Goal: Transaction & Acquisition: Purchase product/service

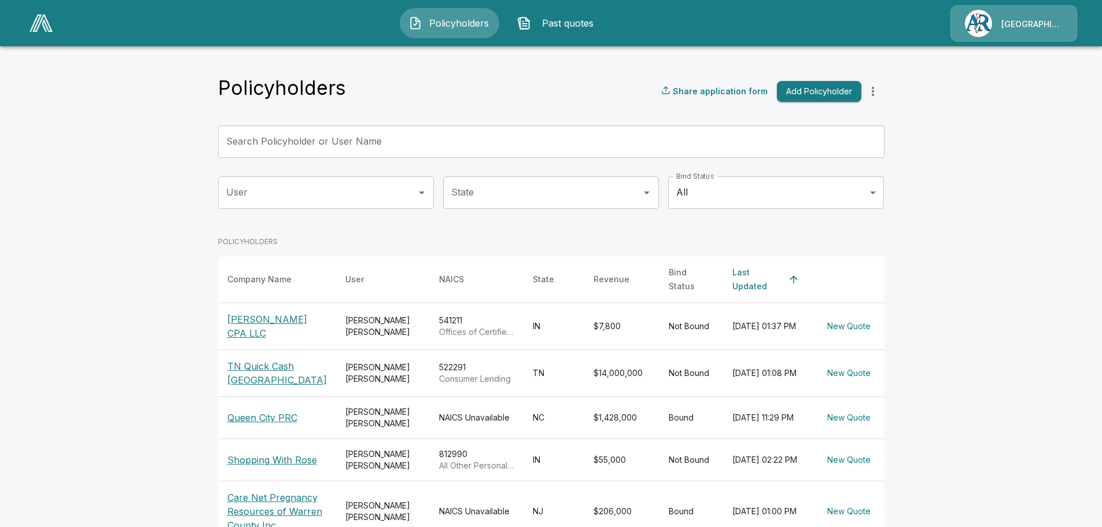
click at [275, 313] on p "Willis Brothers CPA LLC" at bounding box center [276, 326] width 99 height 28
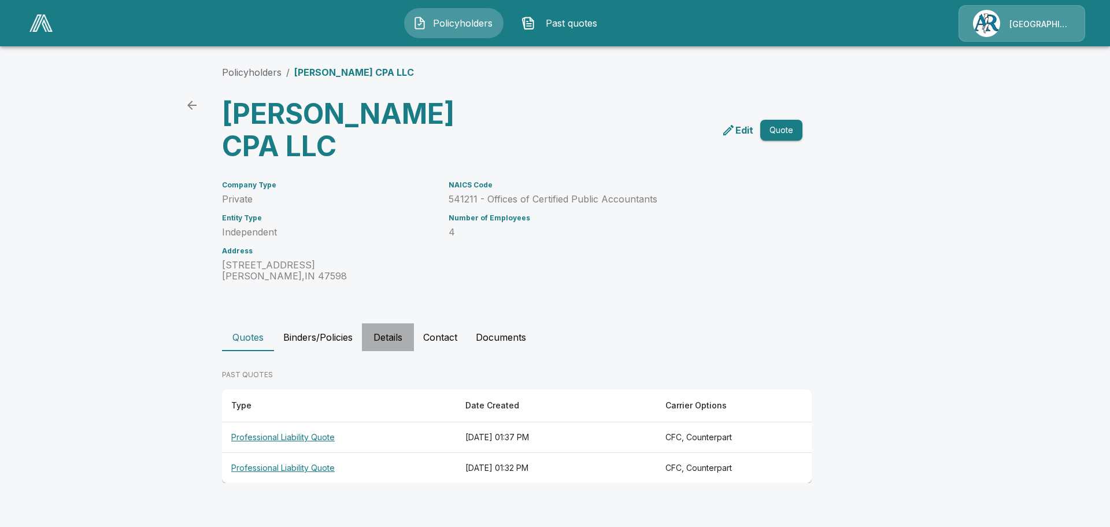
click at [385, 335] on button "Details" at bounding box center [388, 337] width 52 height 28
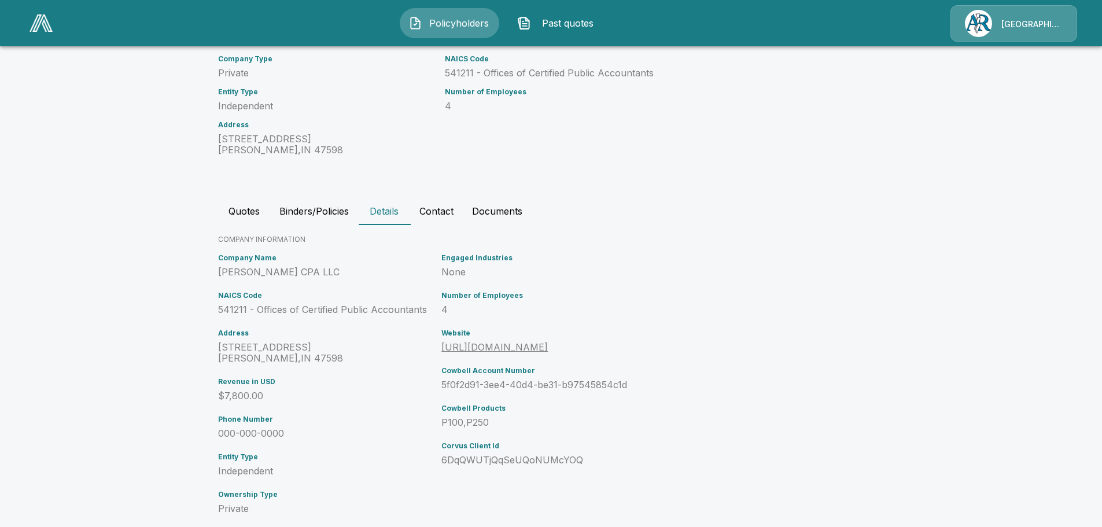
scroll to position [149, 0]
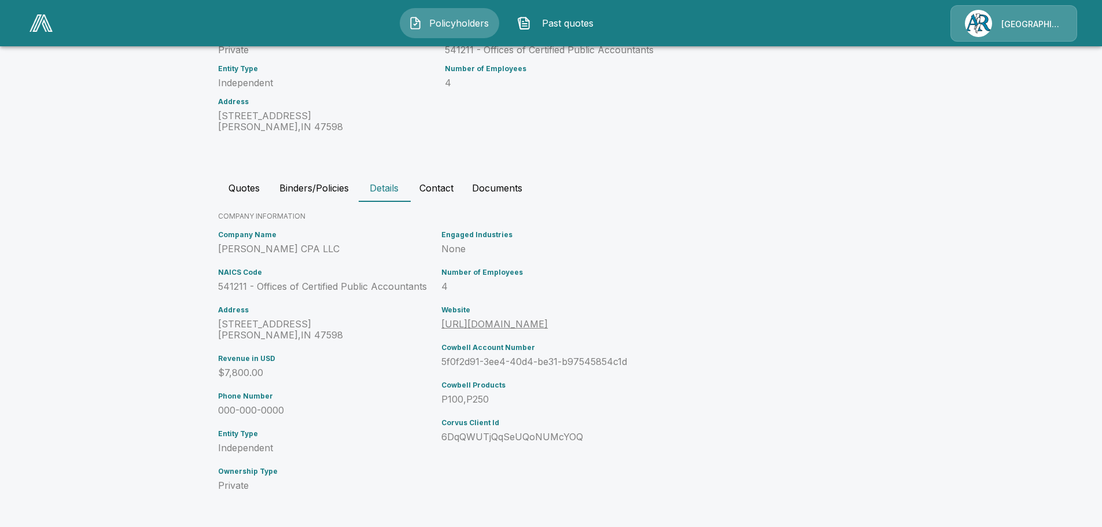
click at [250, 189] on button "Quotes" at bounding box center [244, 188] width 52 height 28
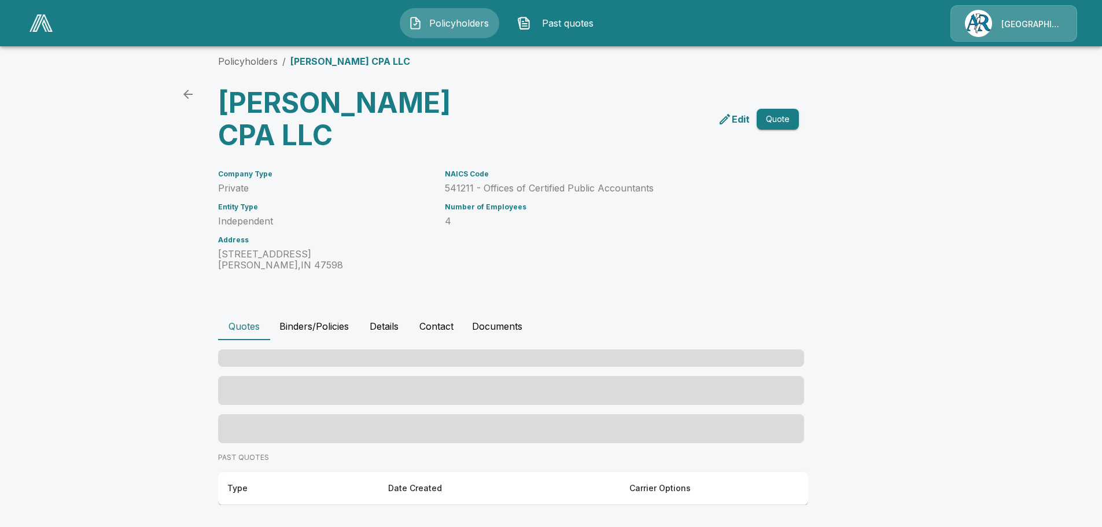
scroll to position [0, 0]
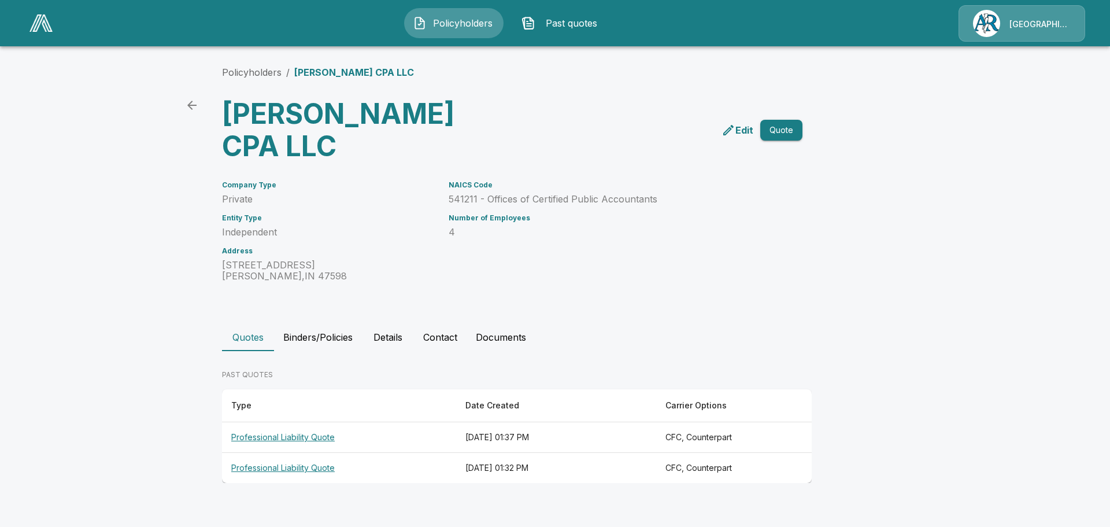
click at [287, 434] on th "Professional Liability Quote" at bounding box center [339, 437] width 234 height 31
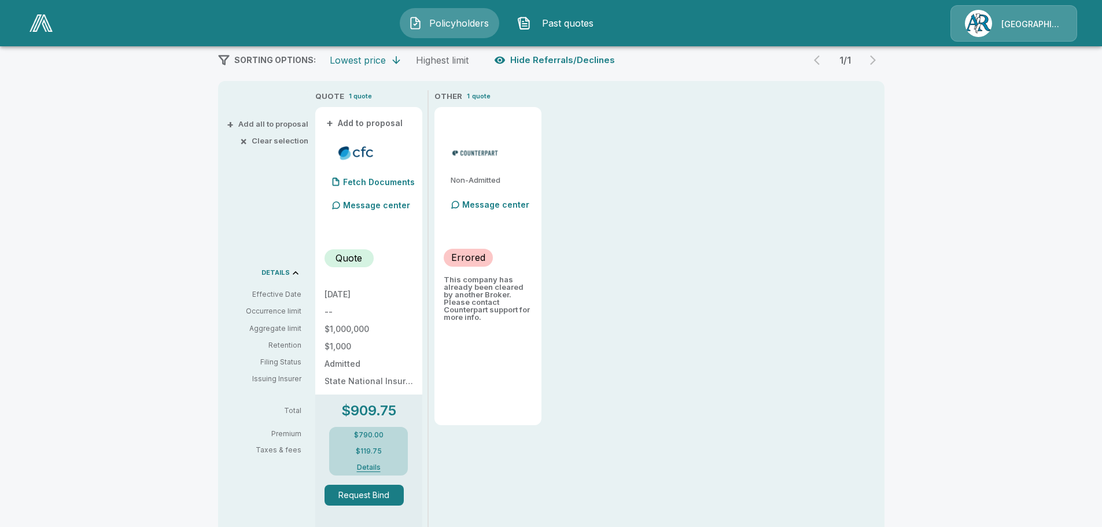
scroll to position [231, 0]
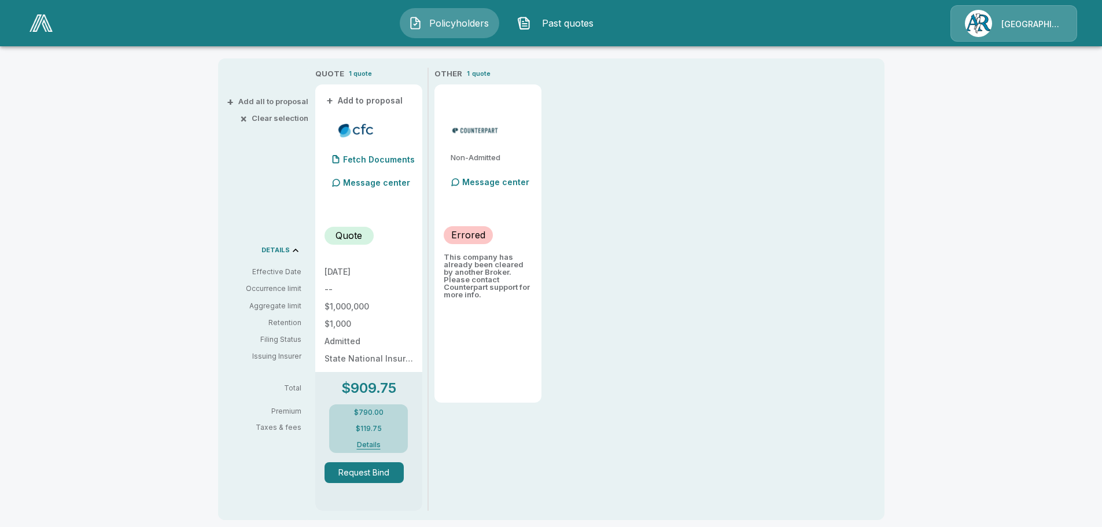
click at [376, 444] on button "Details" at bounding box center [368, 444] width 46 height 7
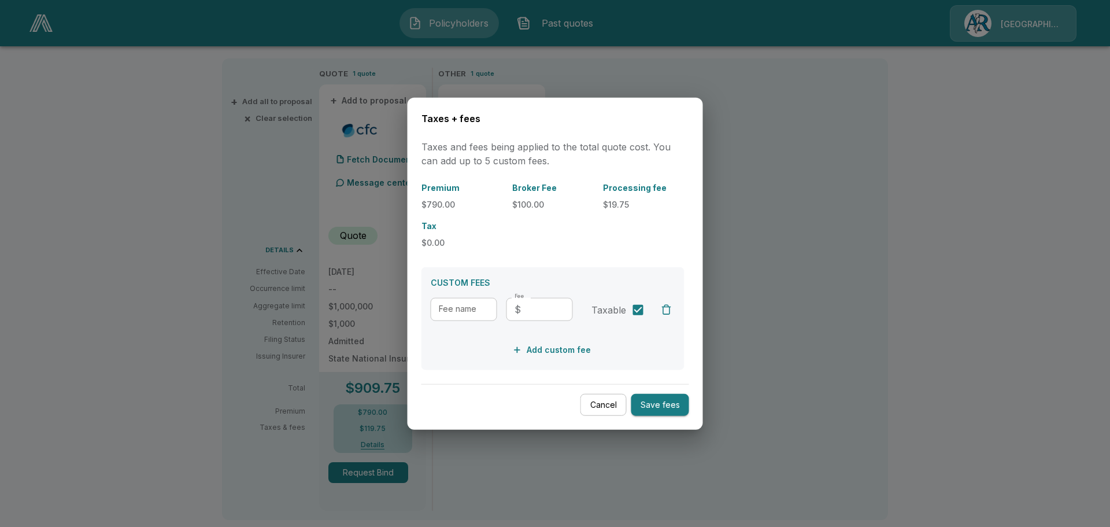
click at [613, 406] on button "Cancel" at bounding box center [604, 404] width 46 height 23
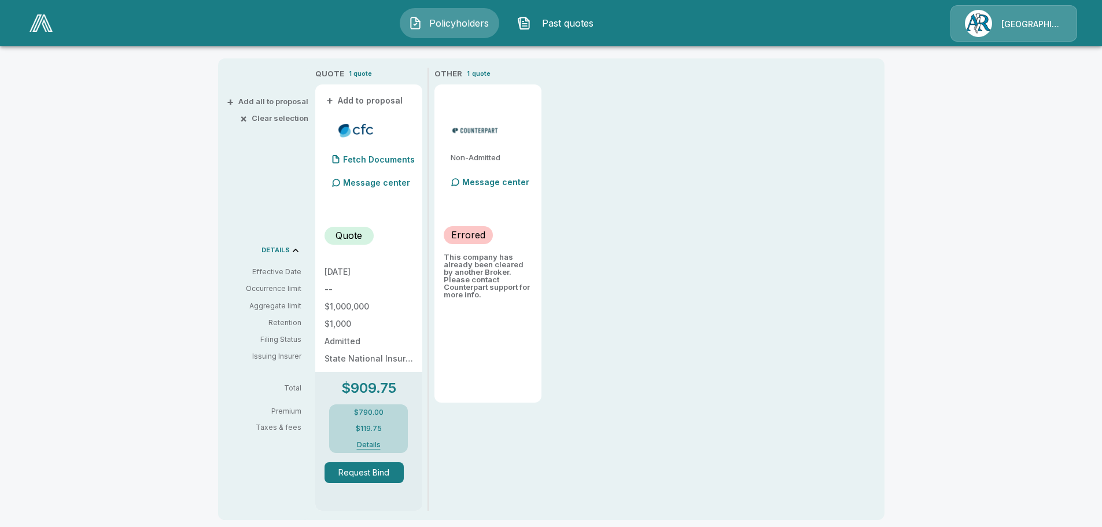
click at [990, 30] on div "[GEOGRAPHIC_DATA]/[PERSON_NAME]" at bounding box center [1013, 23] width 127 height 36
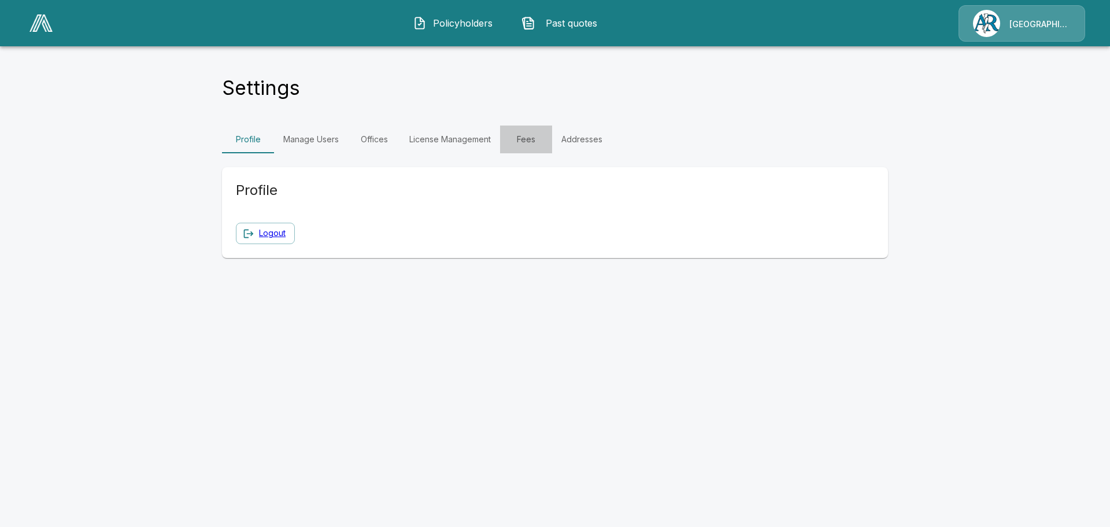
click at [512, 136] on link "Fees" at bounding box center [526, 139] width 52 height 28
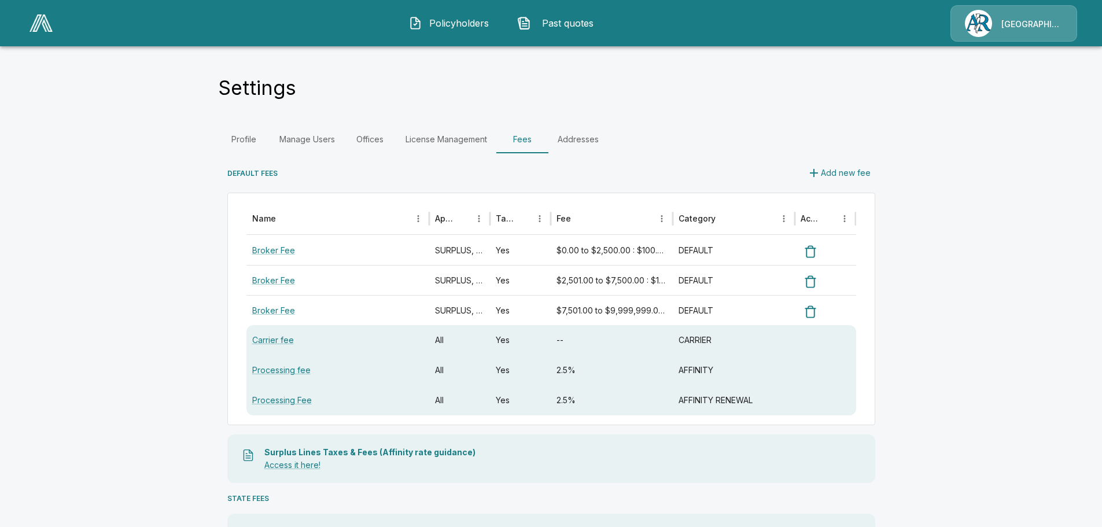
click at [451, 20] on span "Policyholders" at bounding box center [459, 23] width 64 height 14
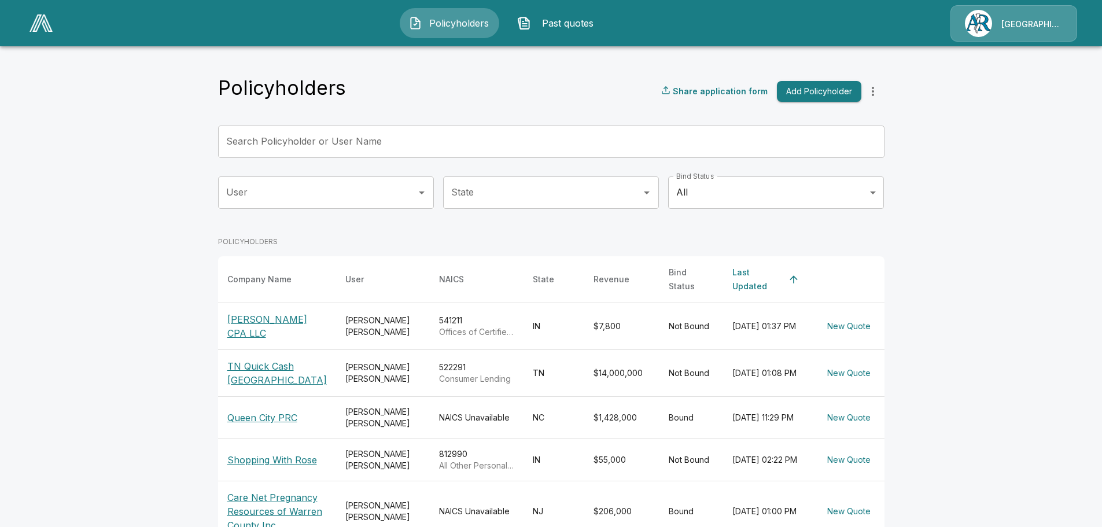
click at [269, 414] on p "Queen City PRC" at bounding box center [276, 418] width 99 height 14
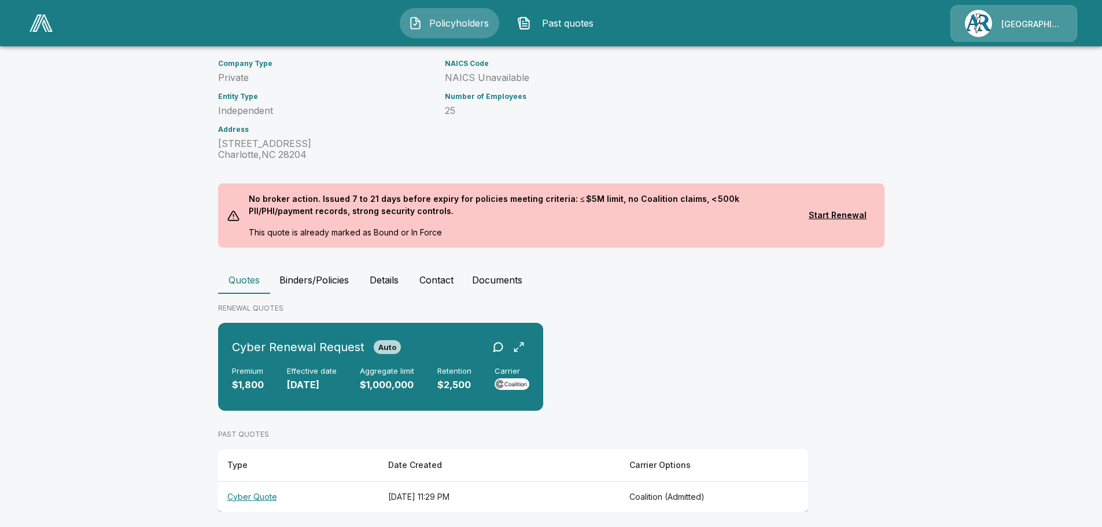
scroll to position [96, 0]
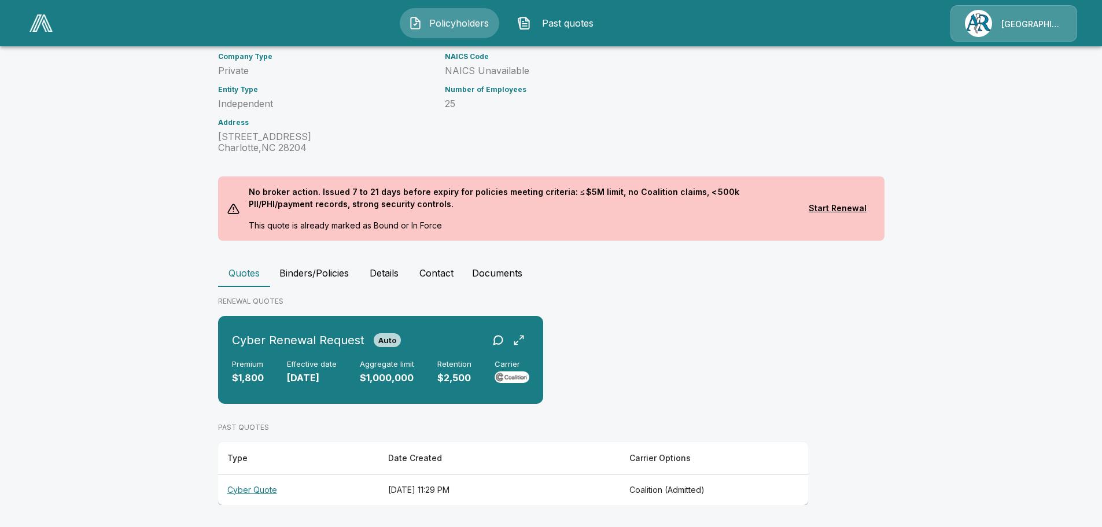
click at [257, 488] on th "Cyber Quote" at bounding box center [298, 489] width 161 height 31
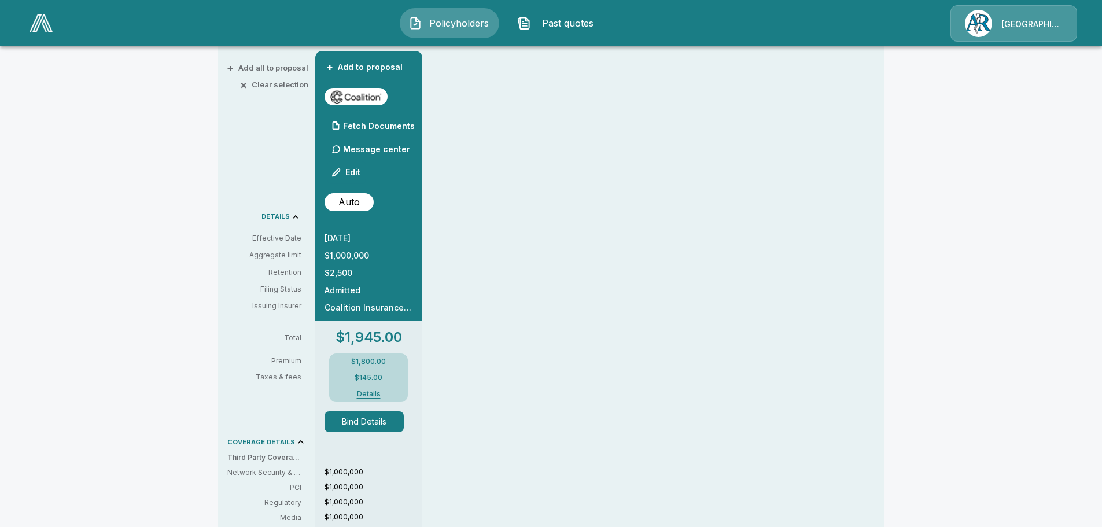
scroll to position [269, 0]
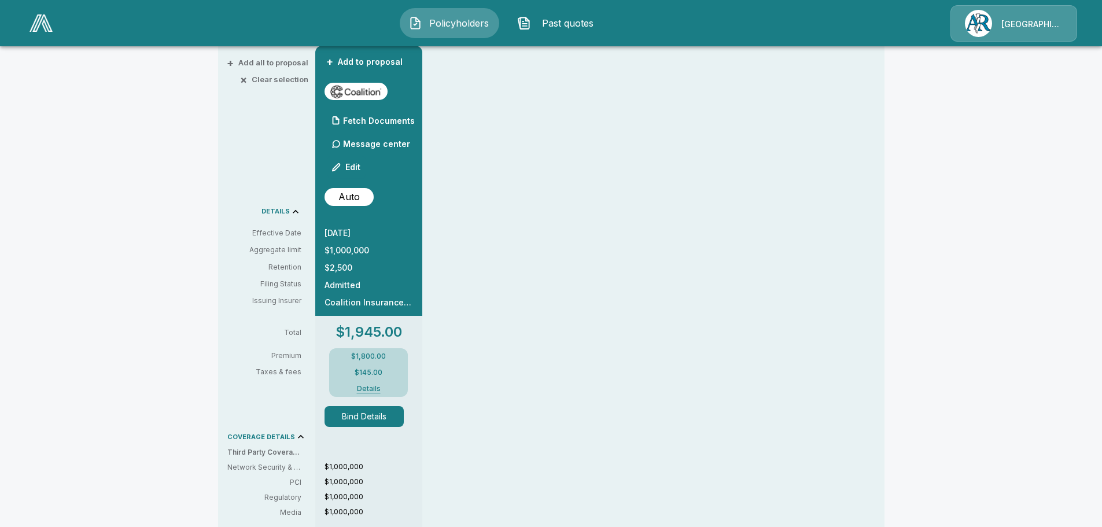
click at [372, 390] on button "Details" at bounding box center [368, 388] width 46 height 7
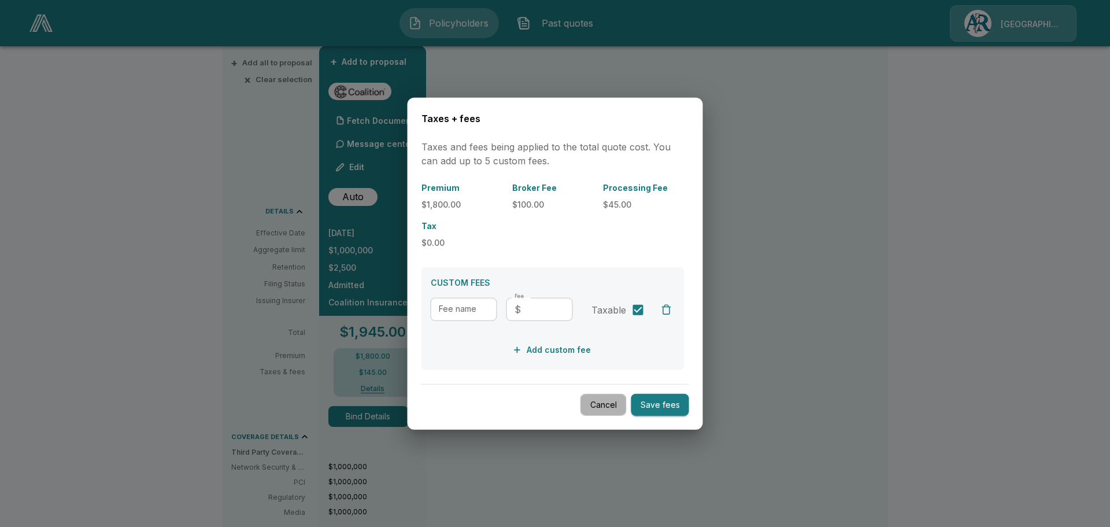
click at [590, 405] on button "Cancel" at bounding box center [604, 404] width 46 height 23
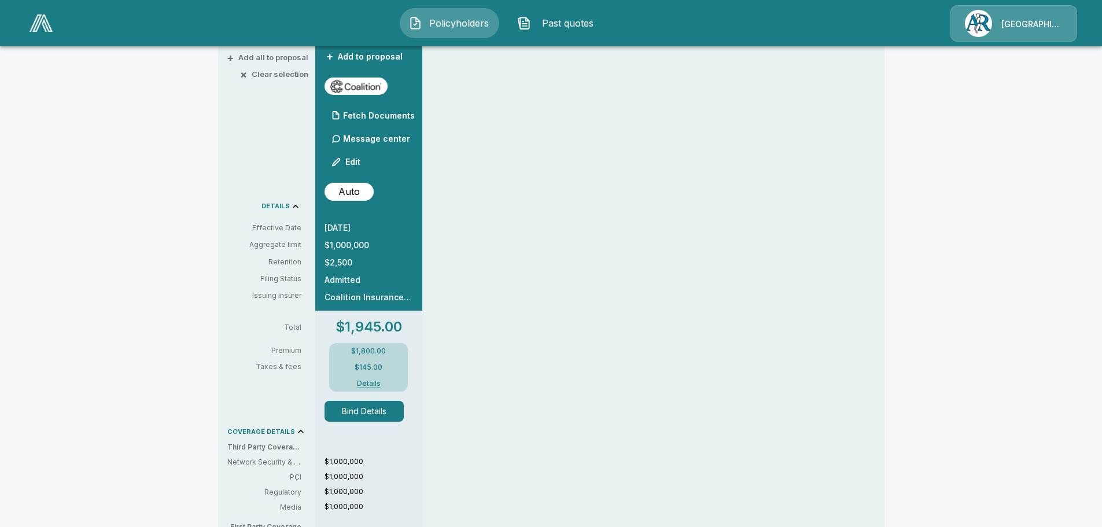
scroll to position [273, 0]
click at [378, 383] on button "Details" at bounding box center [368, 385] width 46 height 7
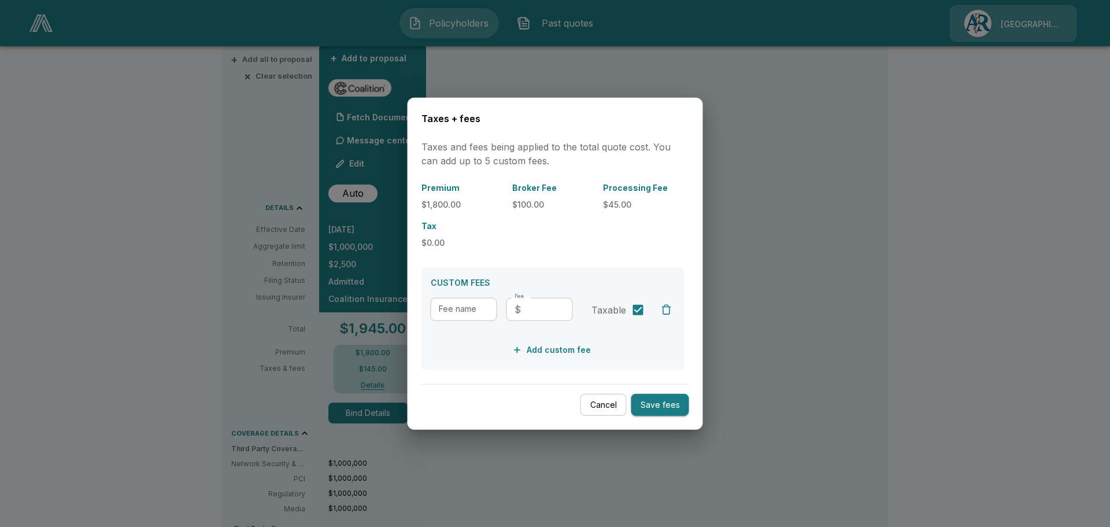
click at [602, 414] on button "Cancel" at bounding box center [604, 404] width 46 height 23
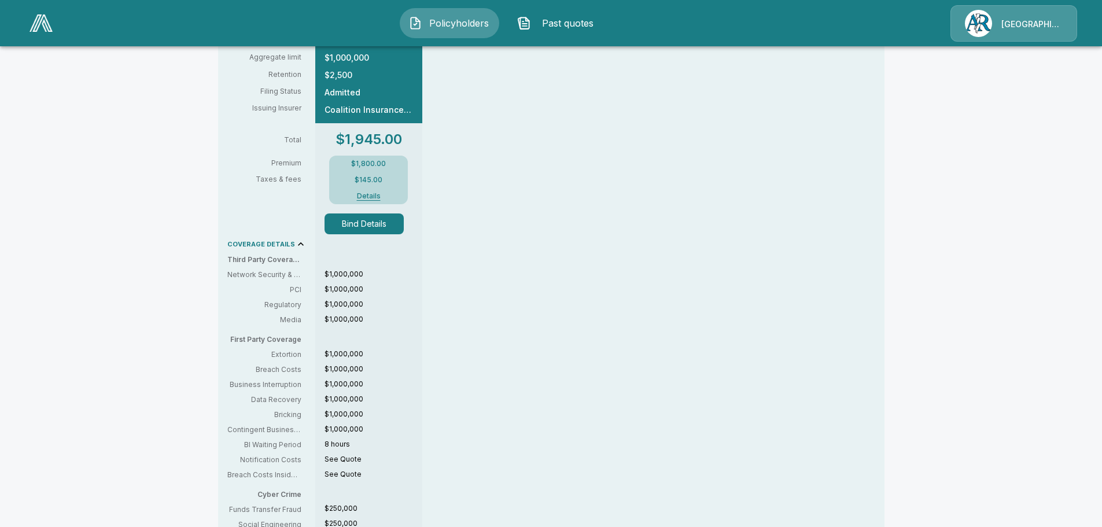
scroll to position [463, 0]
click at [372, 221] on button "Bind Details" at bounding box center [364, 223] width 80 height 21
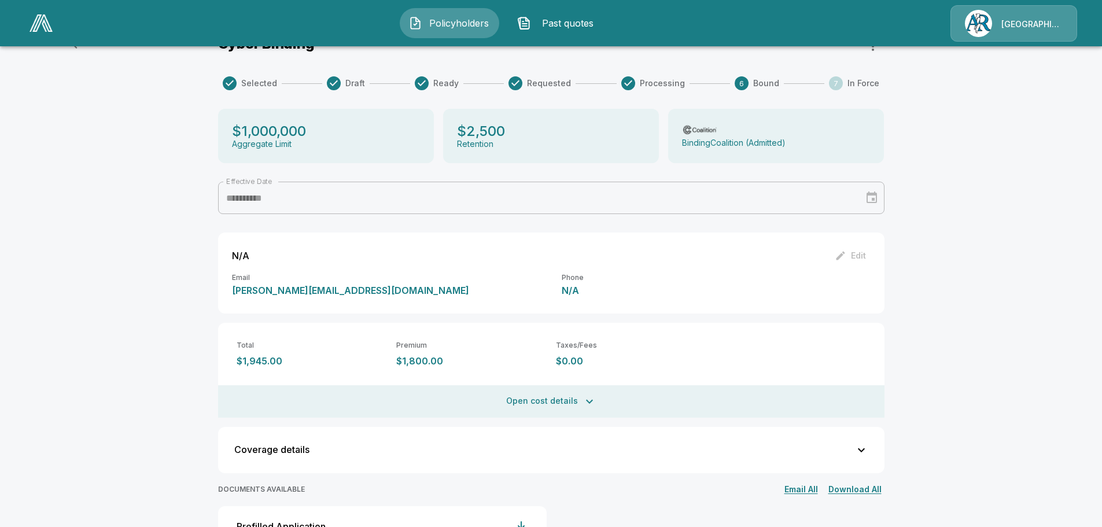
scroll to position [147, 0]
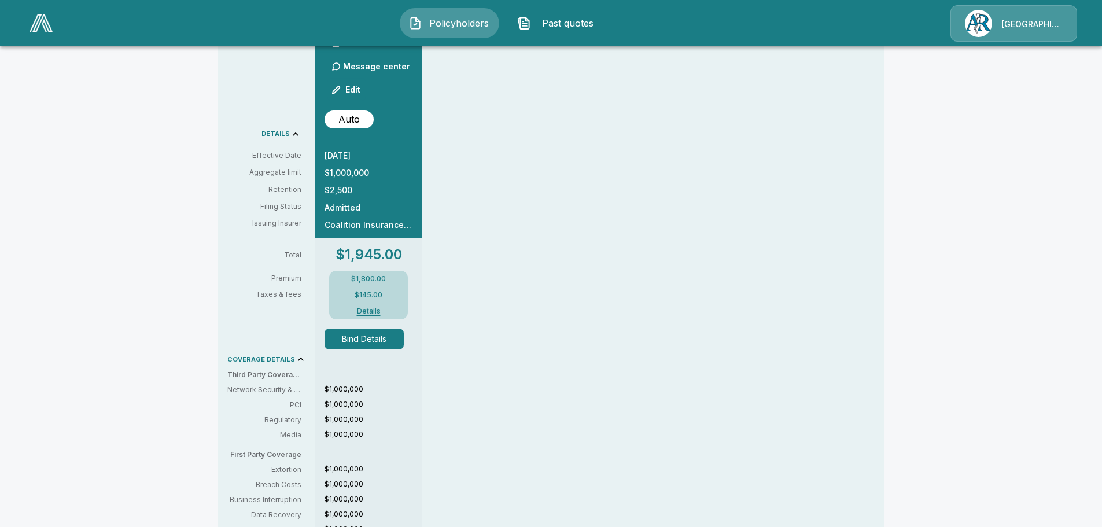
scroll to position [289, 0]
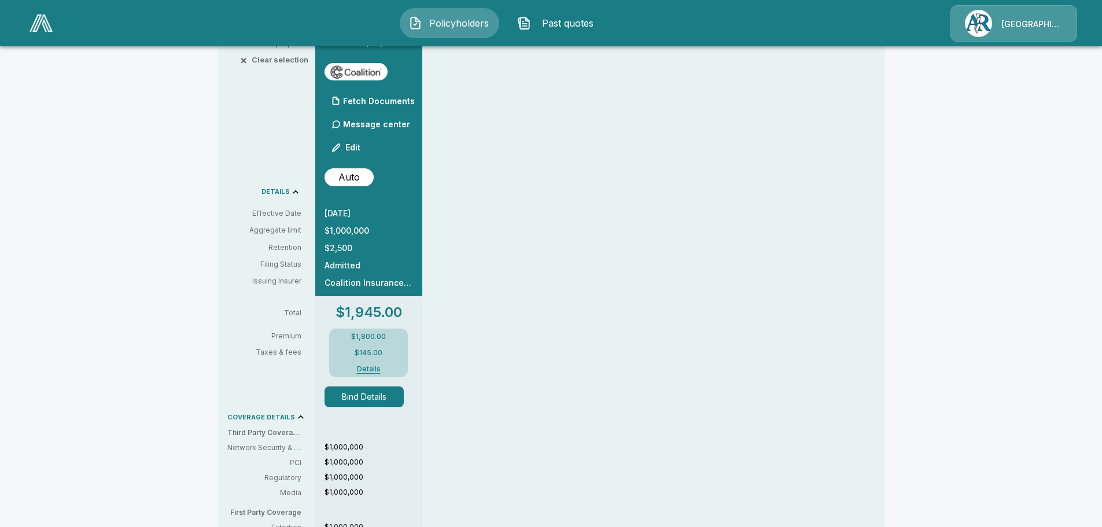
click at [378, 371] on button "Details" at bounding box center [368, 369] width 46 height 7
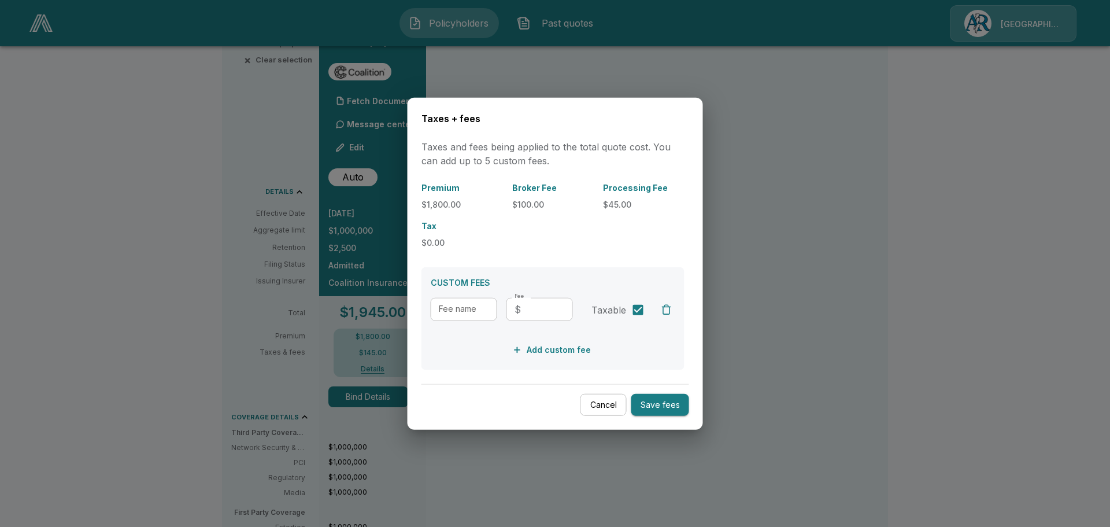
drag, startPoint x: 792, startPoint y: 124, endPoint x: 740, endPoint y: 125, distance: 52.1
click at [792, 124] on div at bounding box center [555, 263] width 1110 height 527
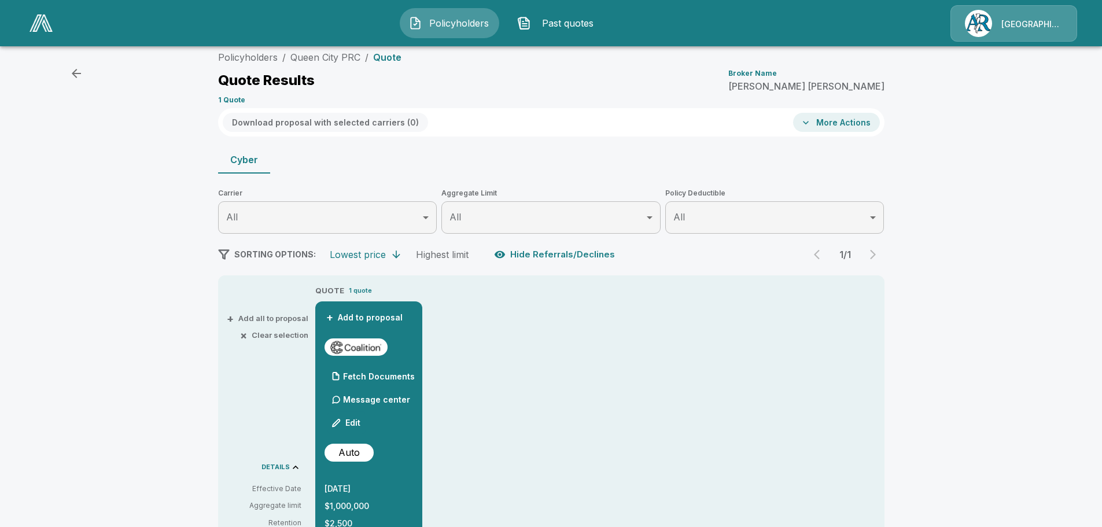
scroll to position [0, 0]
